Goal: Navigation & Orientation: Understand site structure

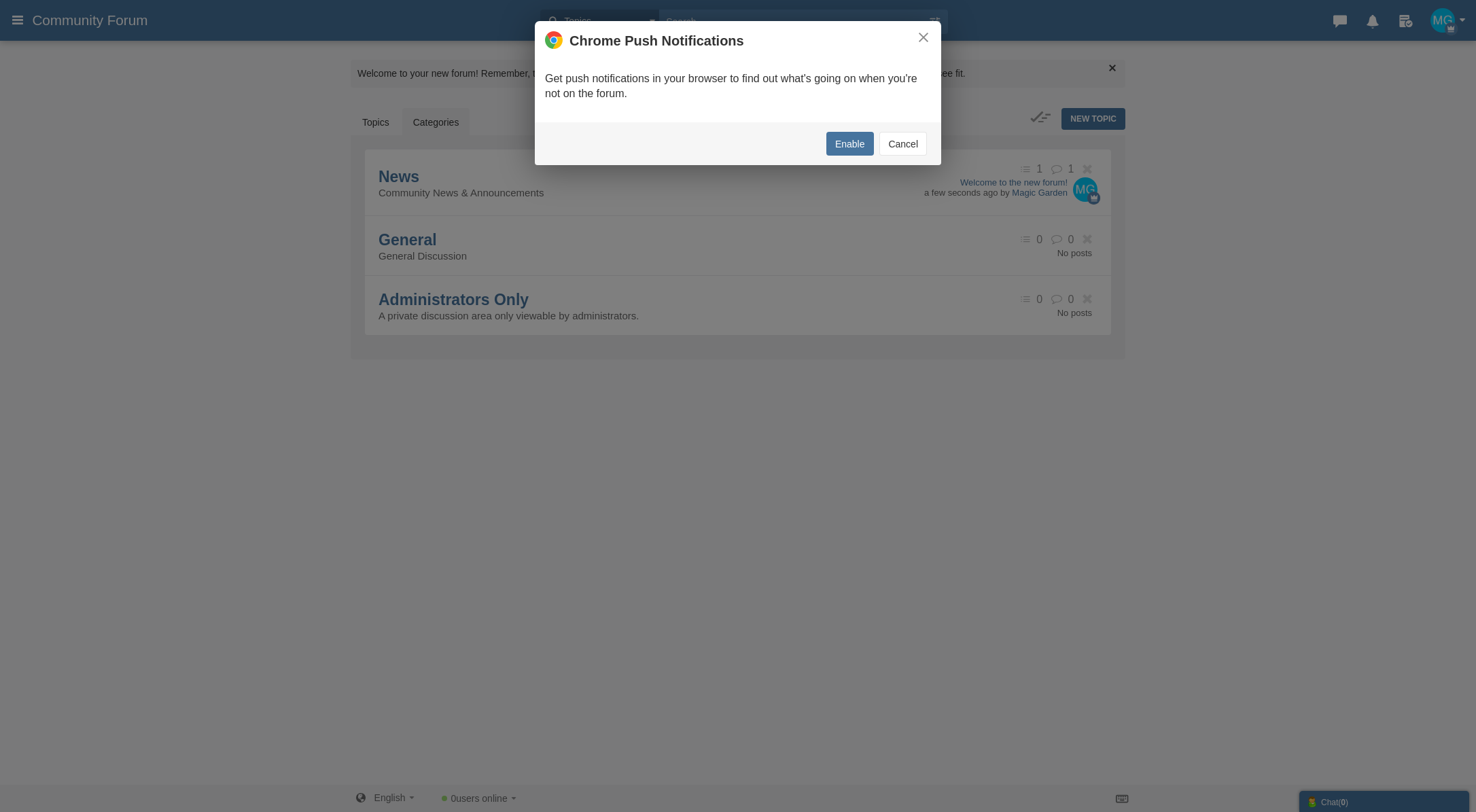
click at [901, 147] on button "Cancel" at bounding box center [903, 143] width 48 height 24
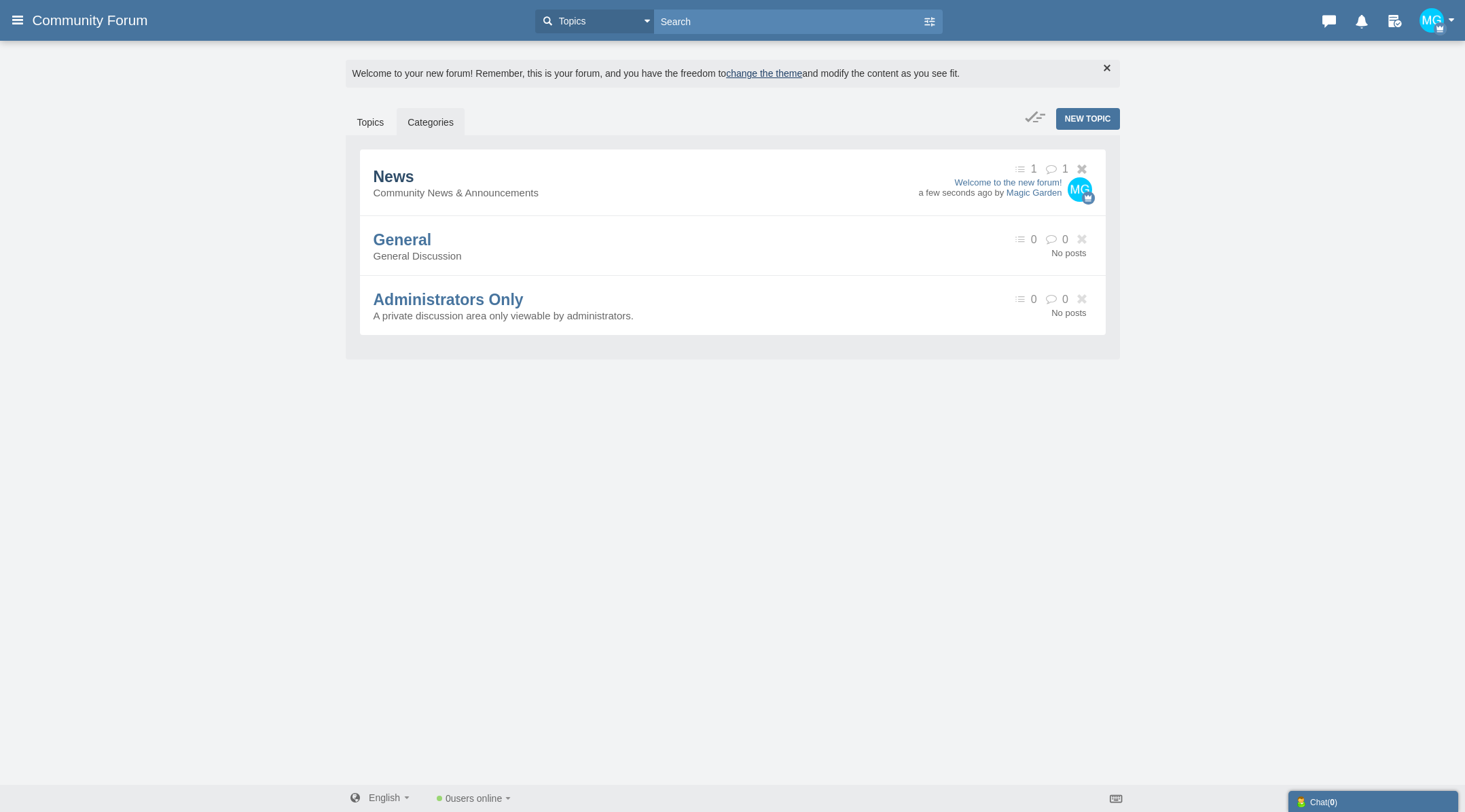
click at [398, 177] on span "News" at bounding box center [393, 177] width 41 height 18
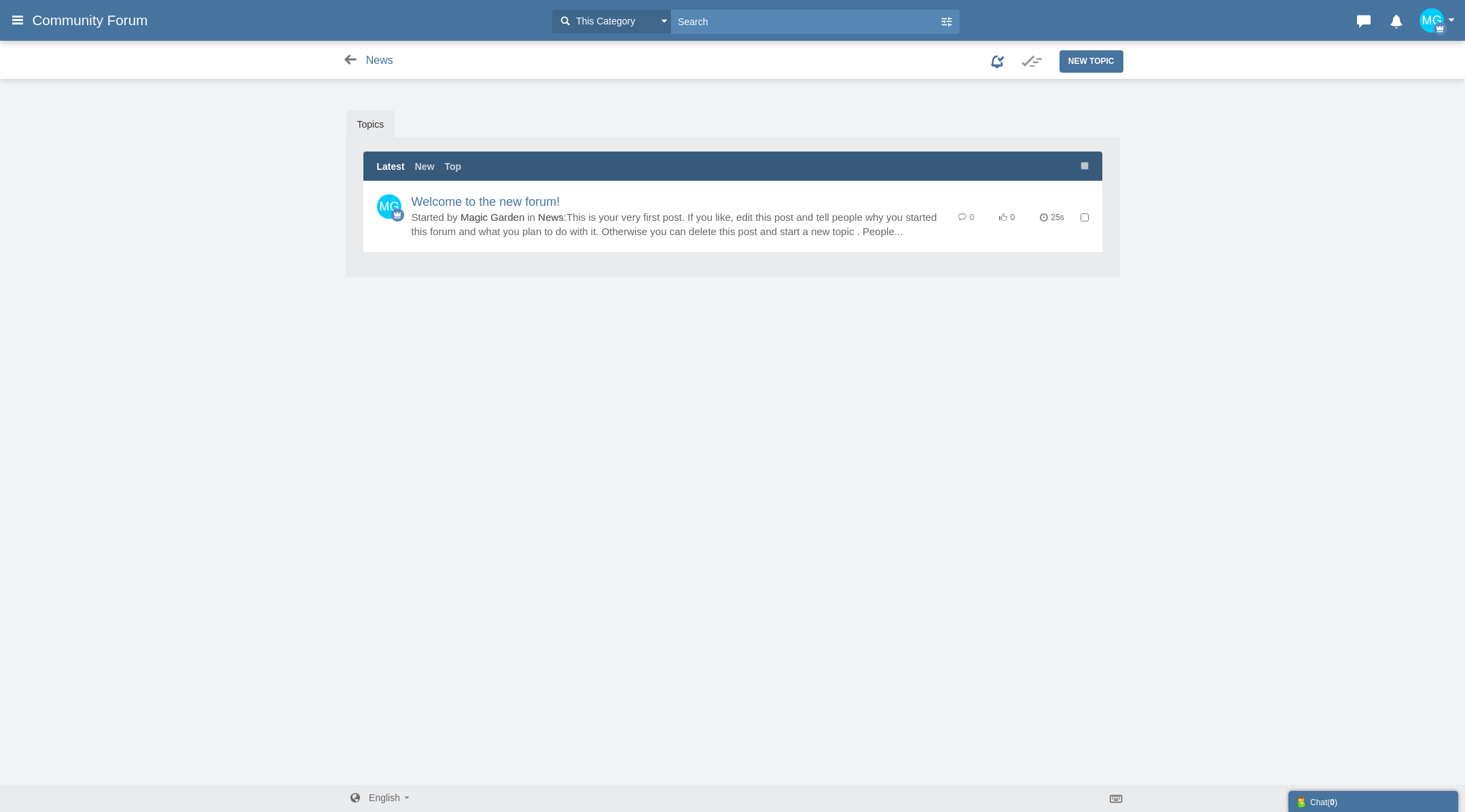
click at [350, 59] on icon at bounding box center [351, 60] width 17 height 13
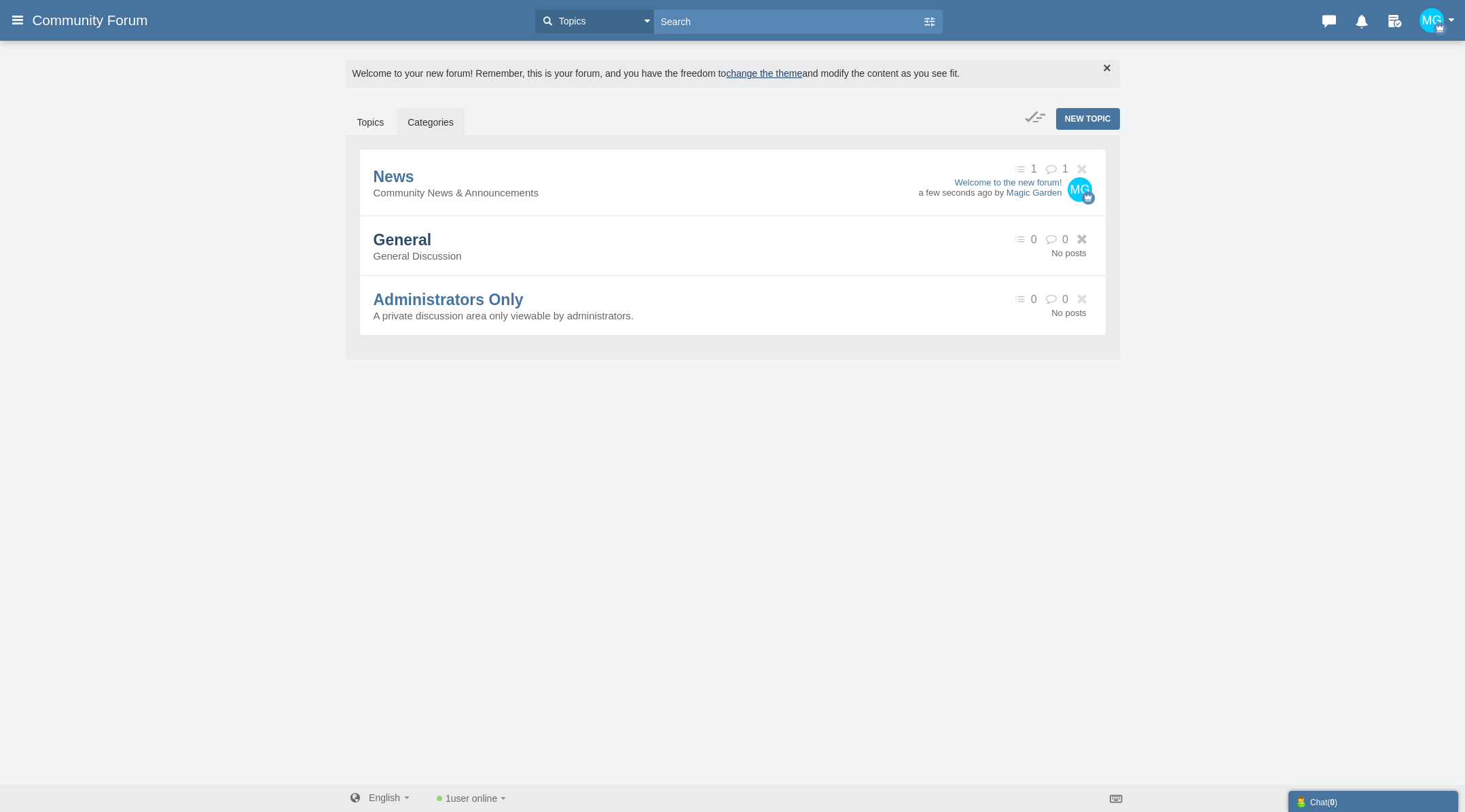
click at [404, 240] on span "General" at bounding box center [402, 239] width 58 height 18
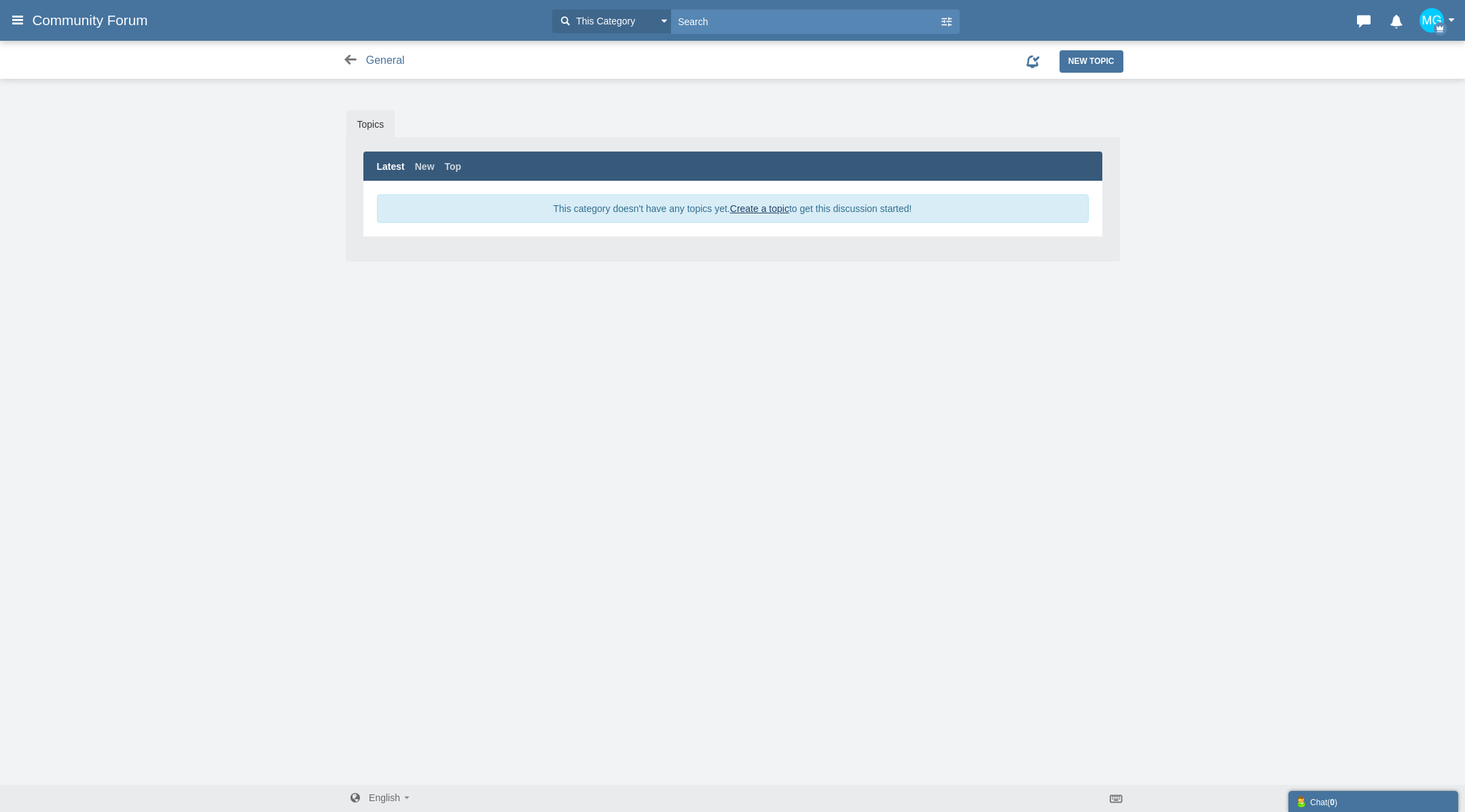
click at [349, 57] on icon at bounding box center [351, 60] width 17 height 13
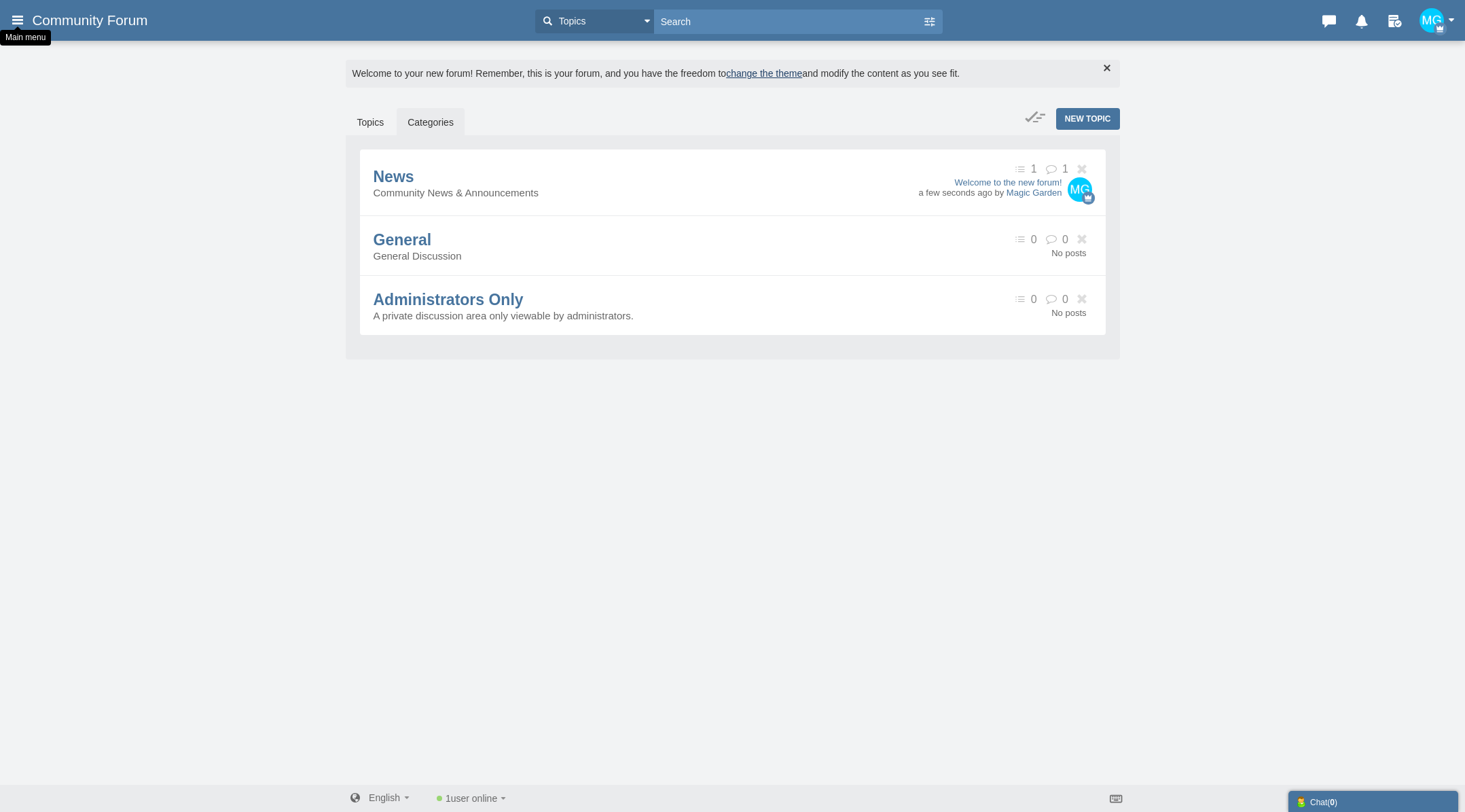
click at [22, 19] on icon at bounding box center [18, 20] width 15 height 25
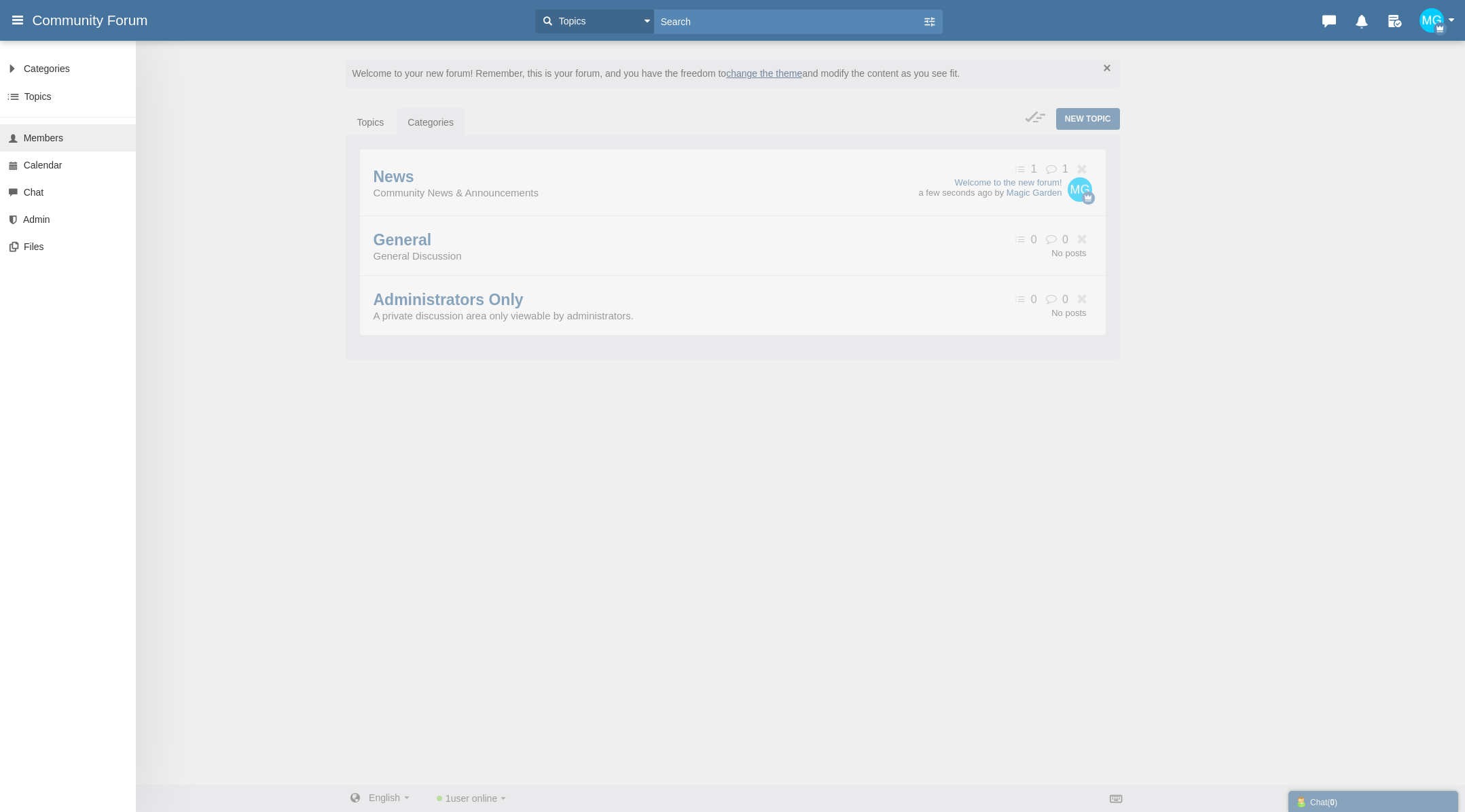
click at [52, 135] on span "Members" at bounding box center [43, 137] width 39 height 10
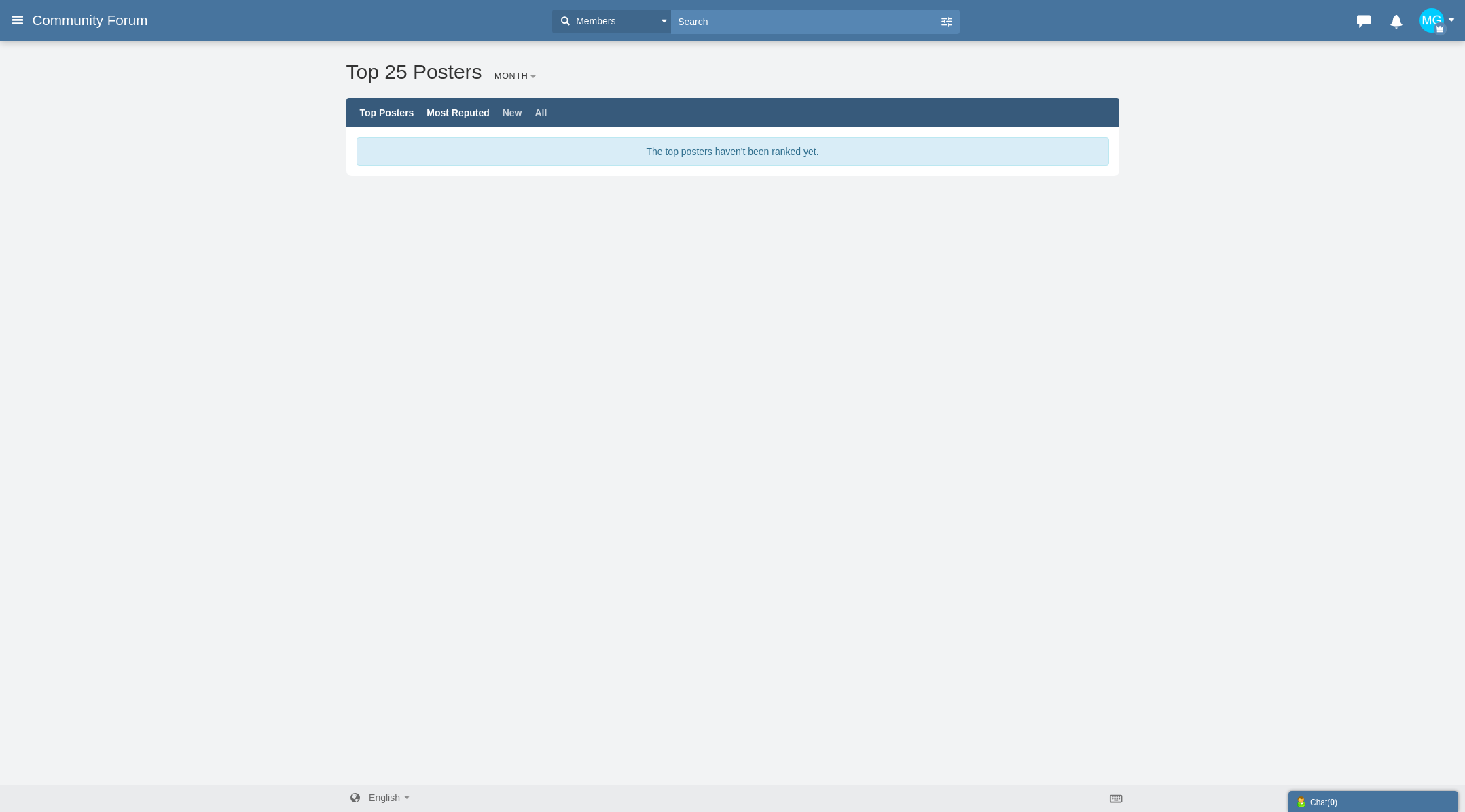
click at [473, 112] on link "Most Reputed" at bounding box center [458, 112] width 63 height 10
click at [522, 112] on link "New" at bounding box center [513, 112] width 20 height 10
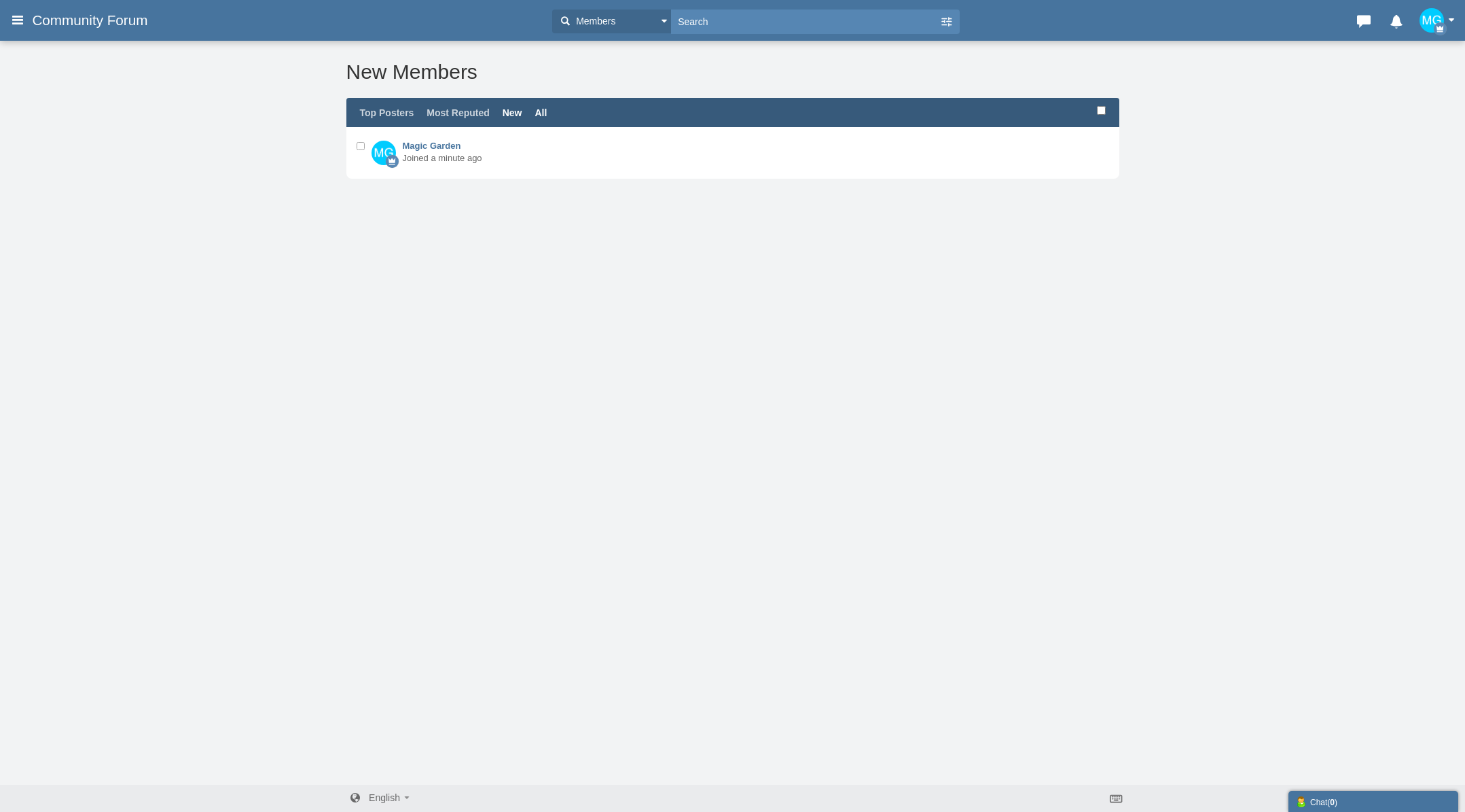
click at [547, 112] on link "All" at bounding box center [540, 112] width 12 height 10
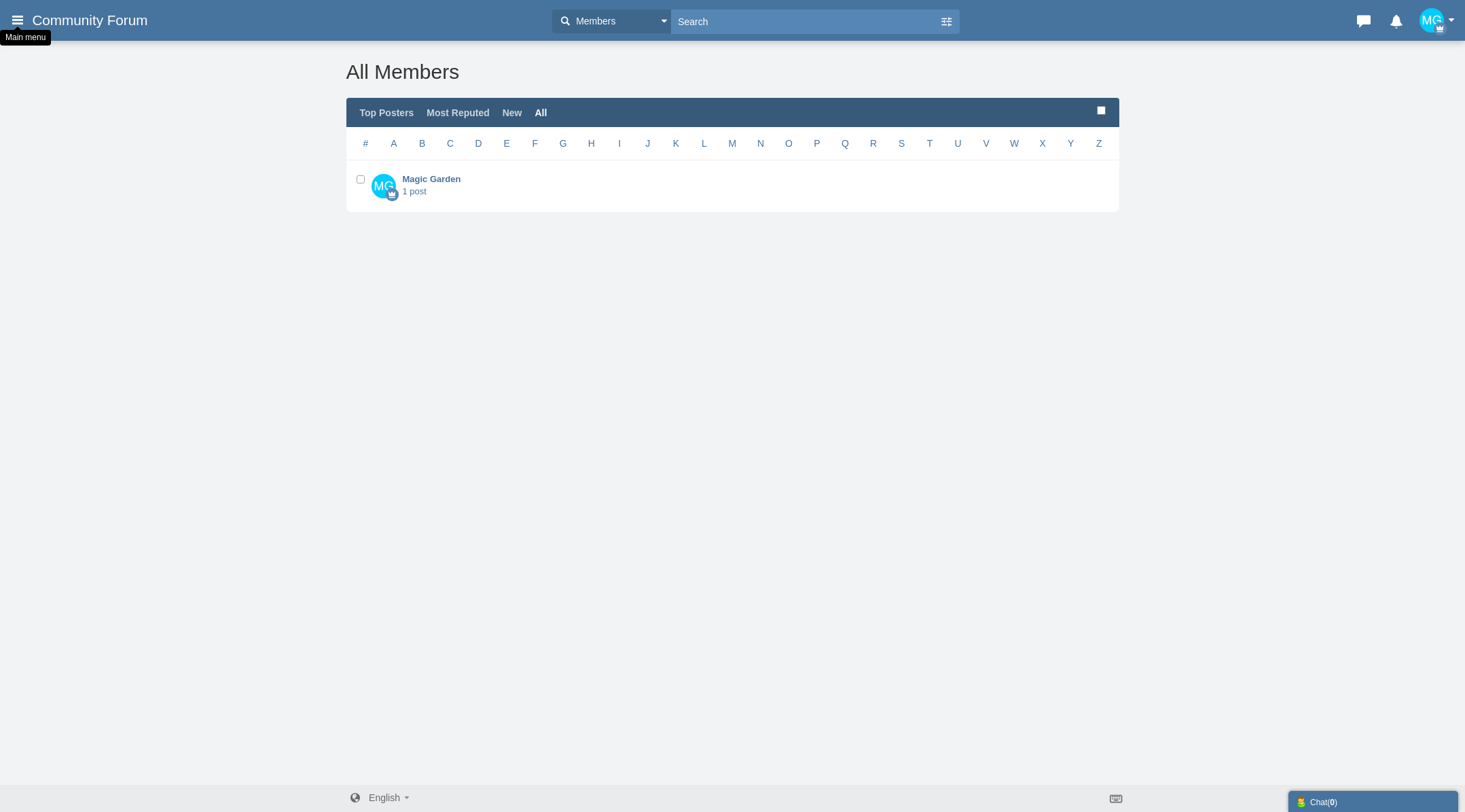
click at [13, 22] on icon at bounding box center [18, 20] width 15 height 25
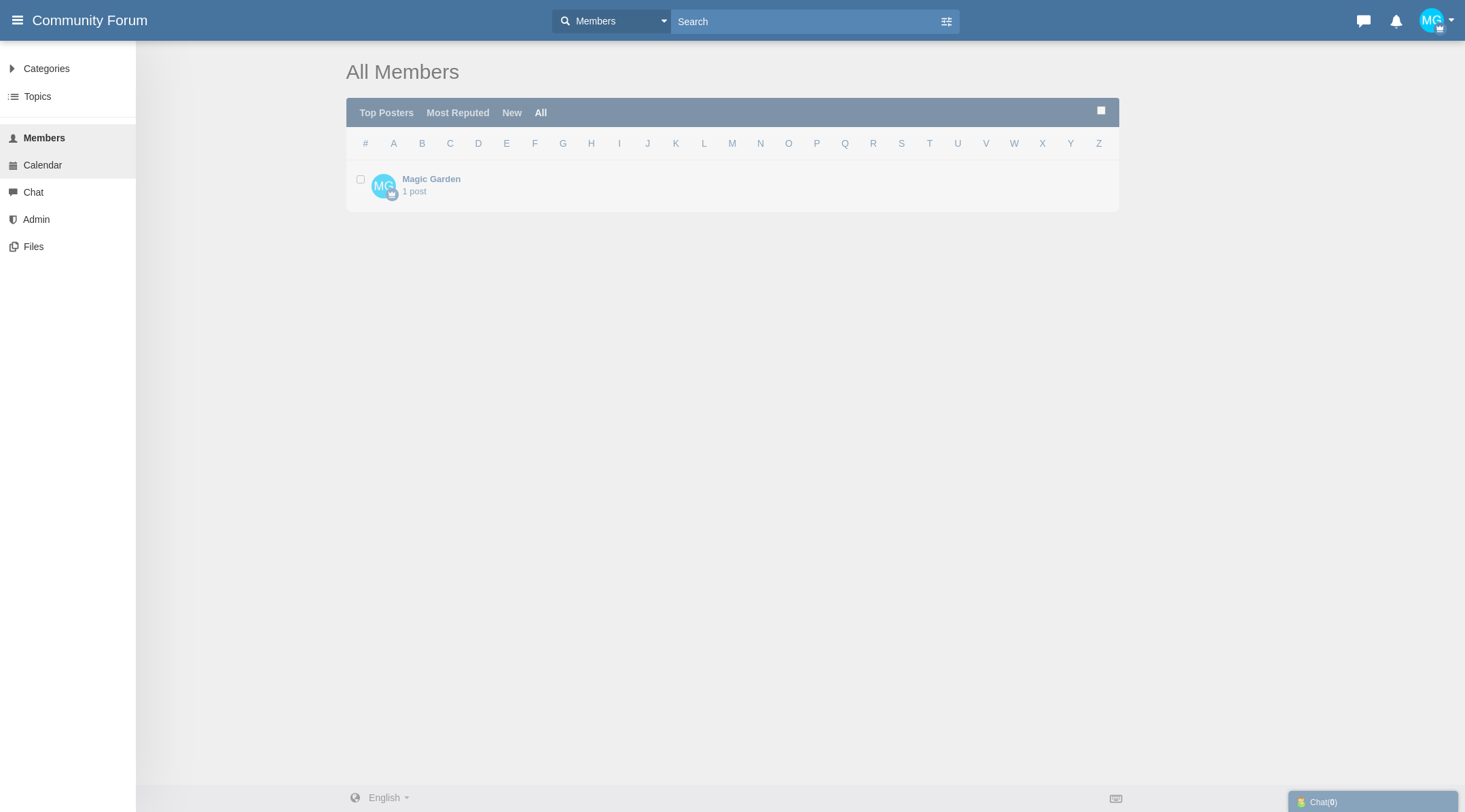
click at [39, 164] on span "Calendar" at bounding box center [43, 164] width 39 height 10
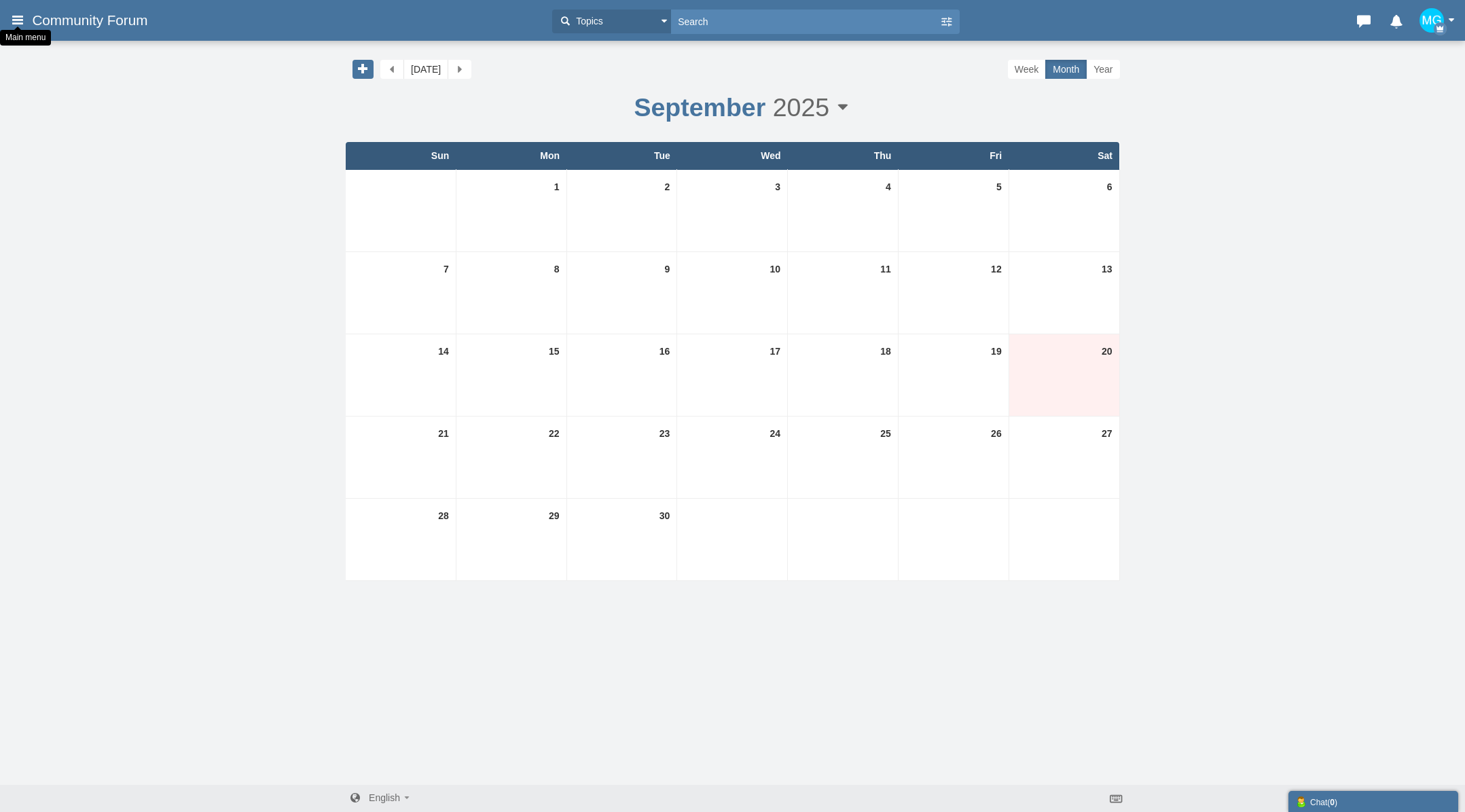
click at [15, 18] on icon at bounding box center [18, 20] width 15 height 25
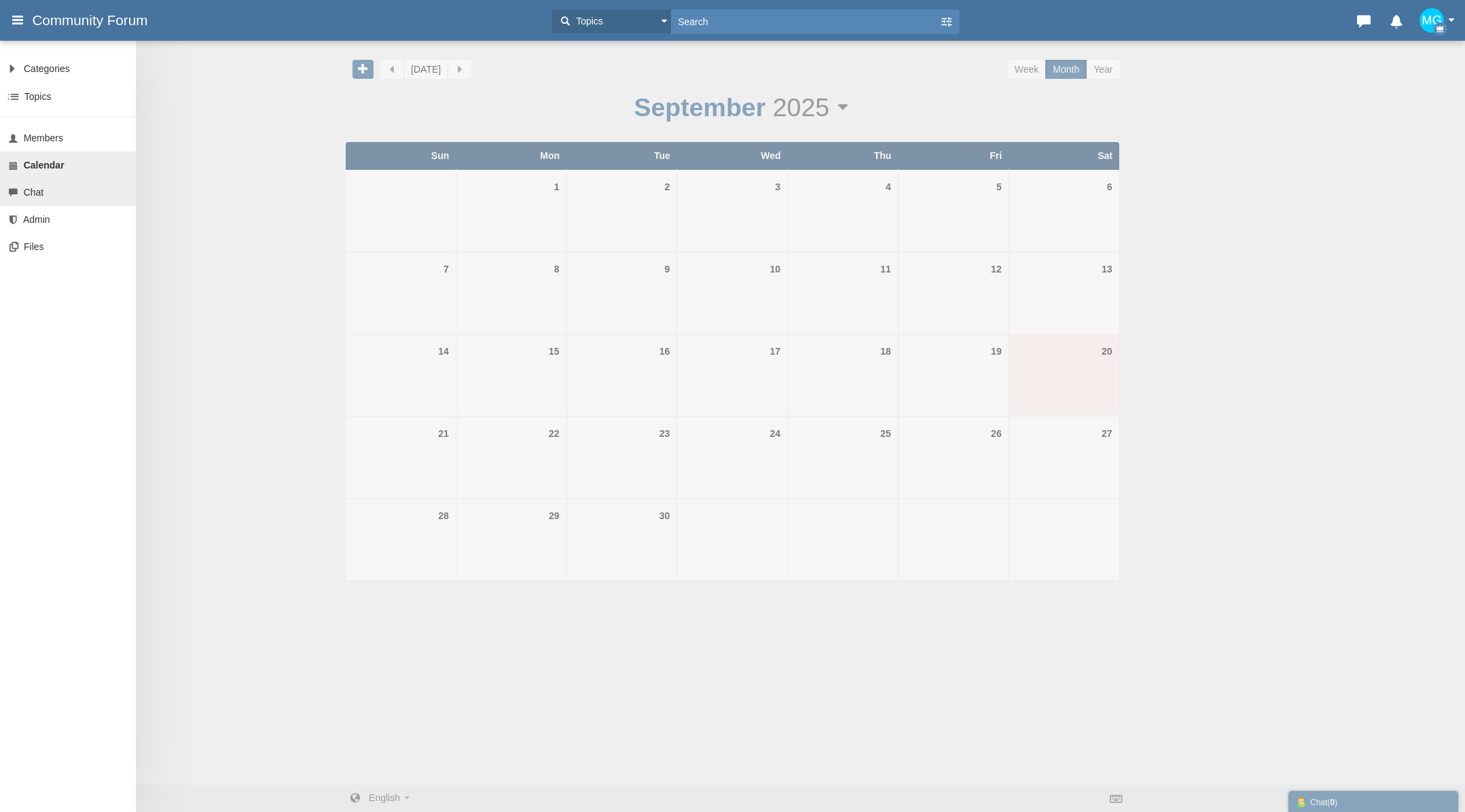
click at [38, 192] on span "Chat" at bounding box center [33, 192] width 20 height 10
click at [35, 97] on span "Topics" at bounding box center [38, 95] width 27 height 10
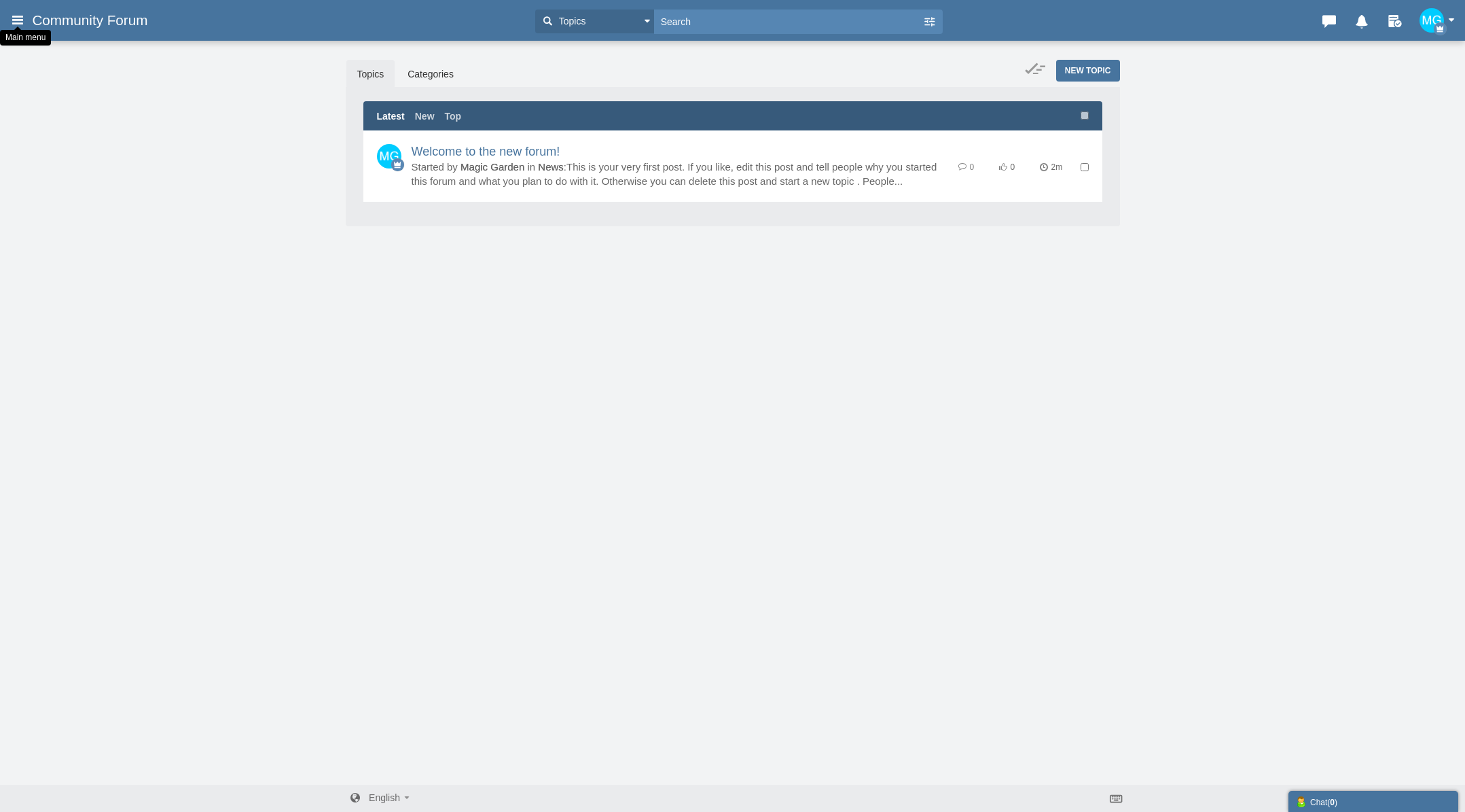
click at [18, 20] on icon at bounding box center [18, 20] width 15 height 25
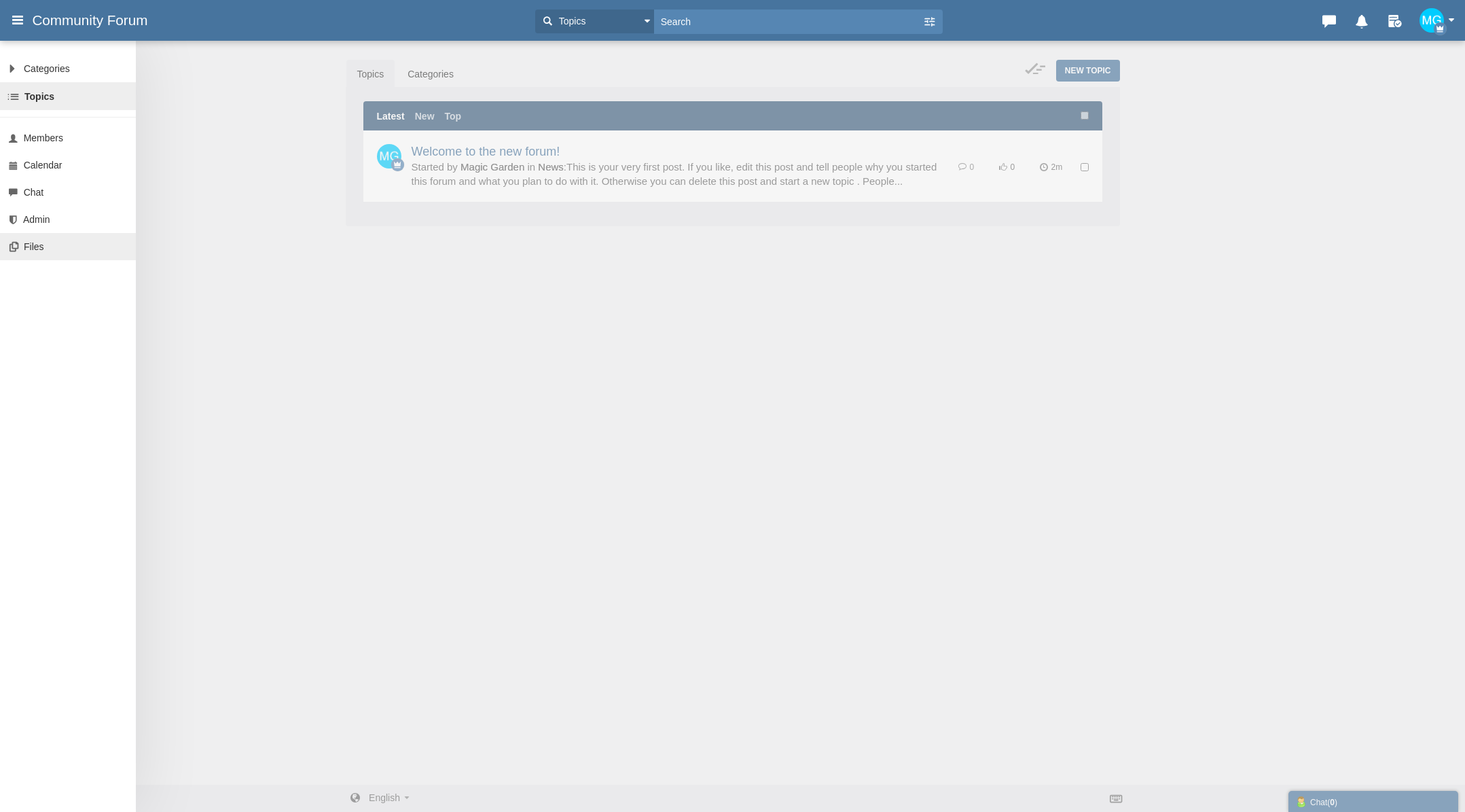
click at [31, 245] on span "Files" at bounding box center [33, 246] width 20 height 10
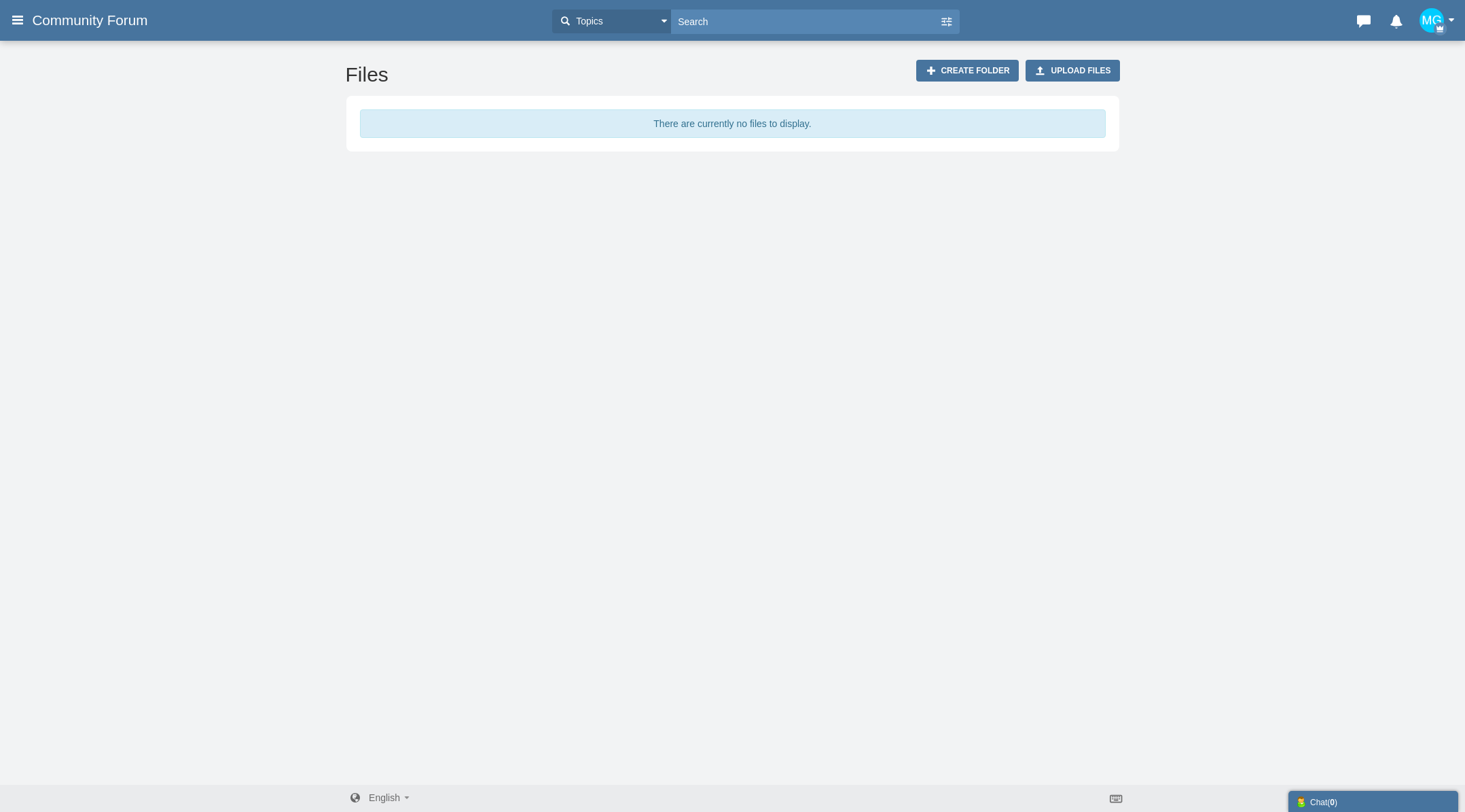
click at [1453, 16] on button "button" at bounding box center [1441, 21] width 42 height 25
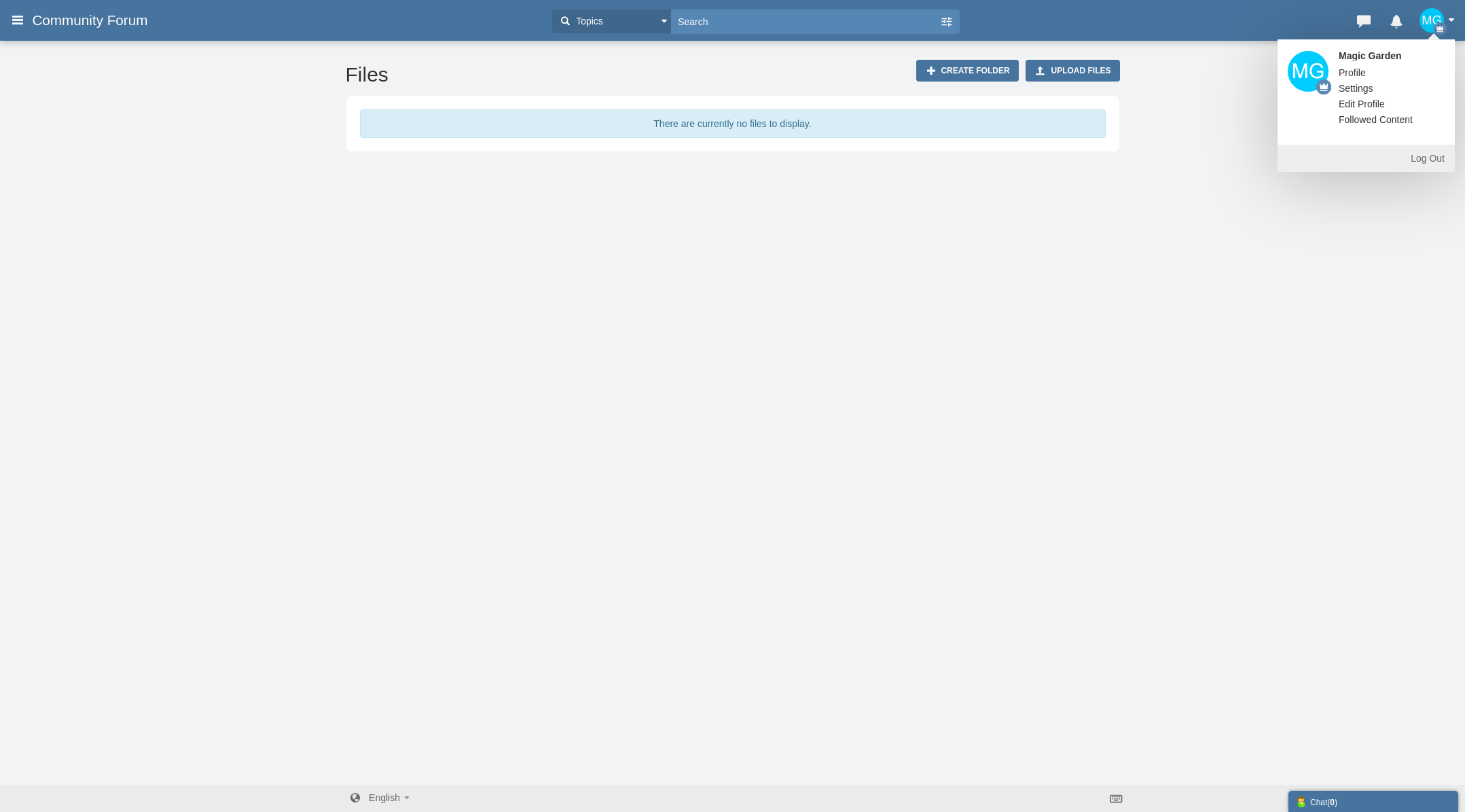
click at [1357, 119] on link "Followed Content" at bounding box center [1375, 119] width 94 height 13
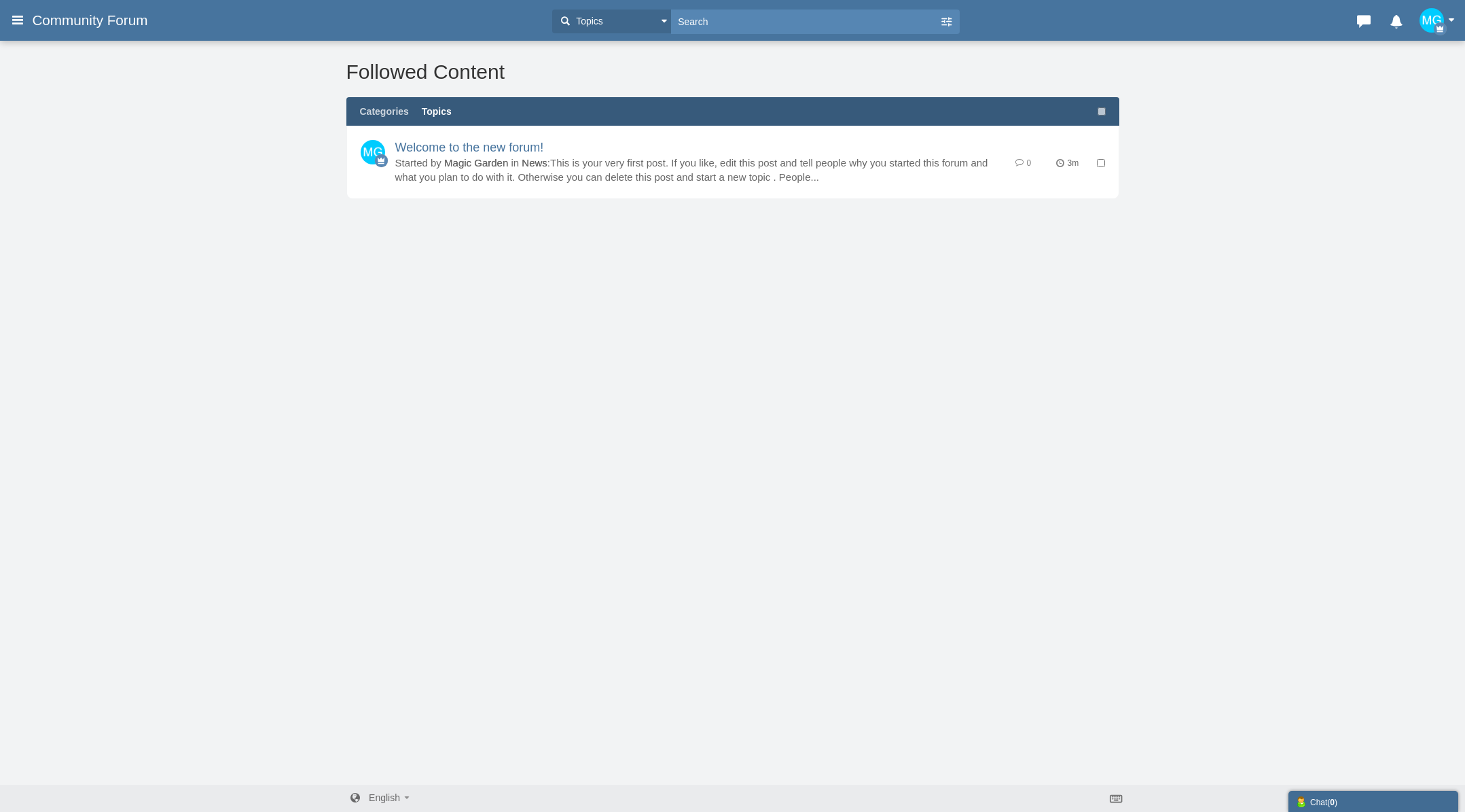
click at [1351, 798] on div "Chat ( 0 )" at bounding box center [1373, 801] width 157 height 14
click at [1139, 576] on div "Messages are turned off. Enable them to send or receive messages. Enable Messag…" at bounding box center [732, 411] width 1465 height 745
